Goal: Task Accomplishment & Management: Manage account settings

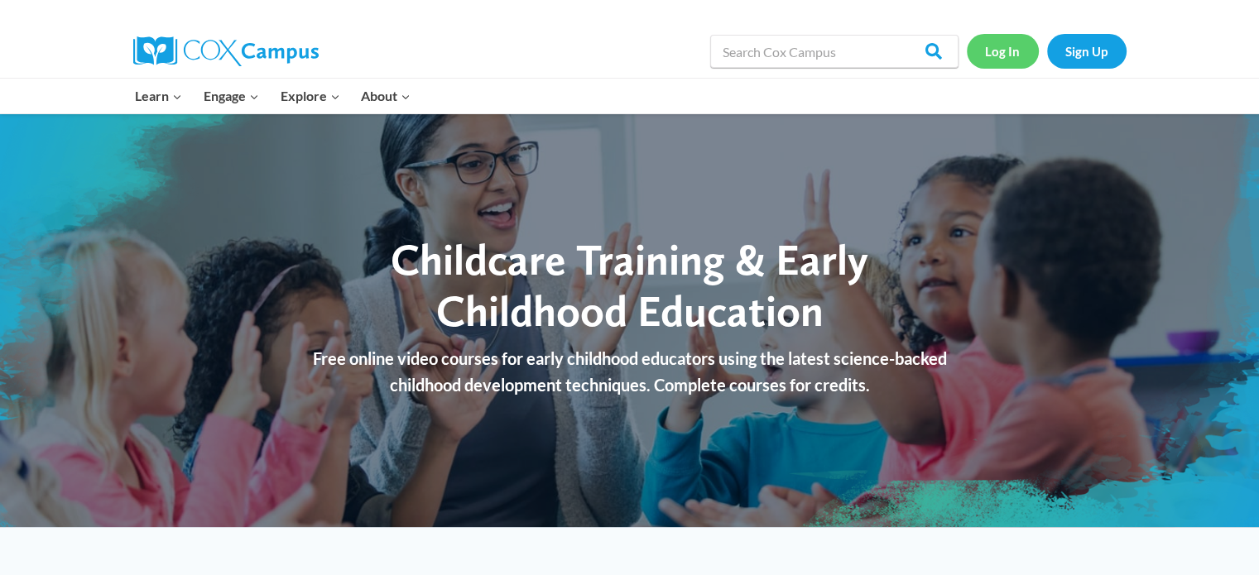
click at [993, 56] on link "Log In" at bounding box center [1003, 51] width 72 height 34
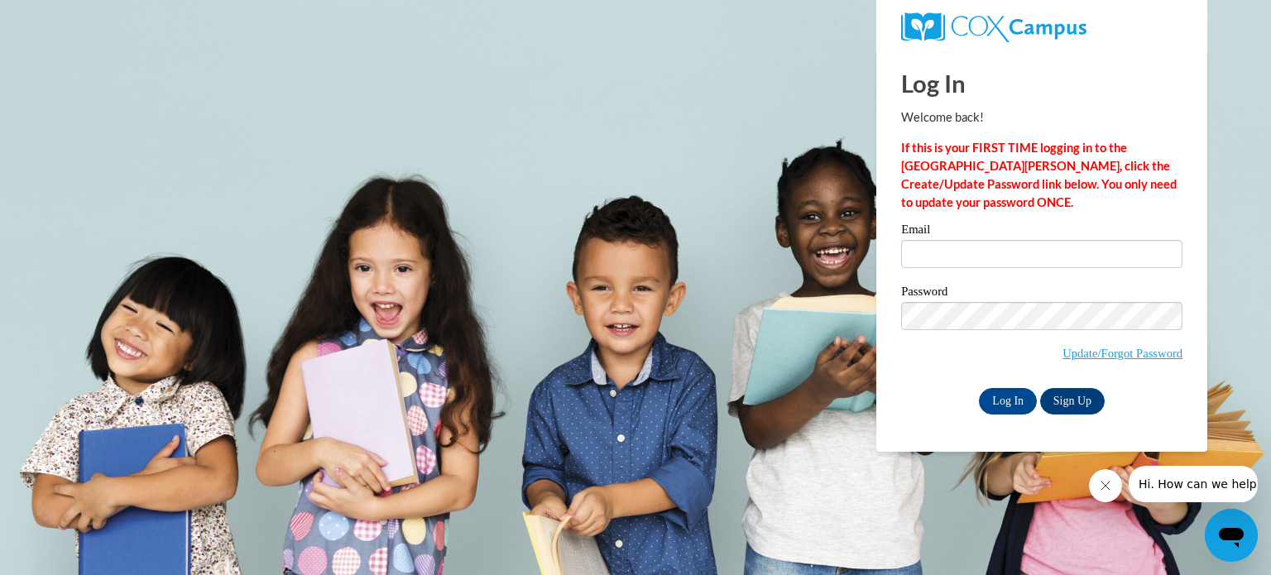
click at [1036, 270] on div "Email" at bounding box center [1041, 251] width 281 height 57
click at [1039, 252] on input "Email" at bounding box center [1041, 254] width 281 height 28
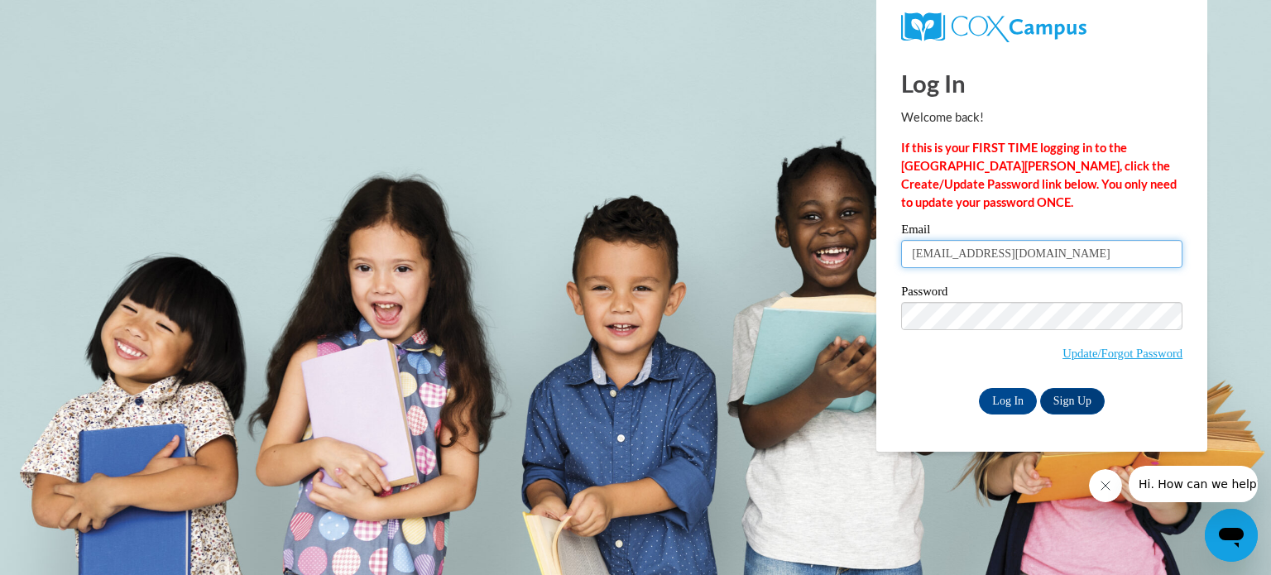
click at [1021, 248] on input "[EMAIL_ADDRESS][DOMAIN_NAME]" at bounding box center [1041, 254] width 281 height 28
drag, startPoint x: 1054, startPoint y: 251, endPoint x: 583, endPoint y: 247, distance: 471.7
click at [583, 247] on body "This site uses cookies to help improve your learning experience. By continuing …" at bounding box center [635, 287] width 1271 height 575
type input "[EMAIL_ADDRESS][DOMAIN_NAME]"
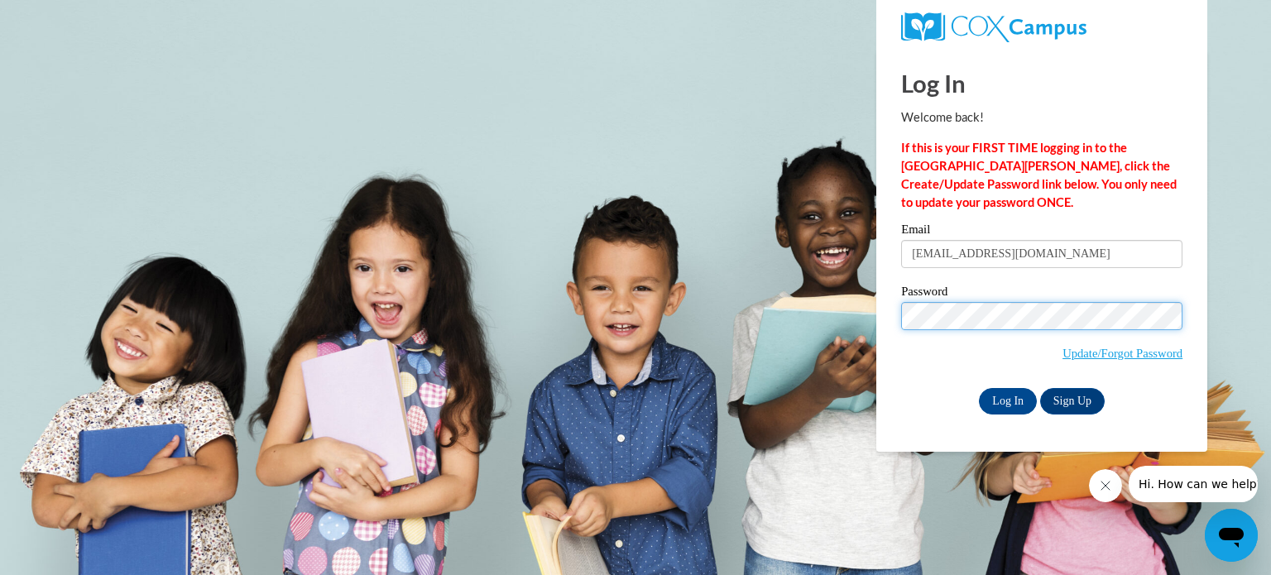
click at [979, 388] on input "Log In" at bounding box center [1008, 401] width 58 height 26
